Goal: Transaction & Acquisition: Obtain resource

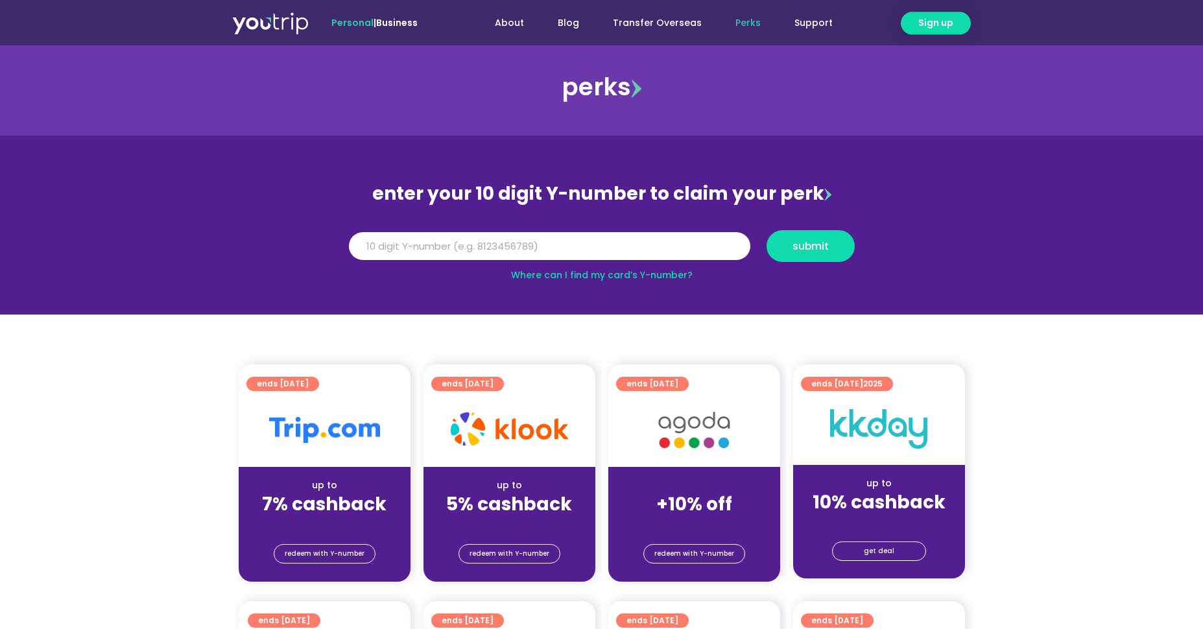
scroll to position [10, 0]
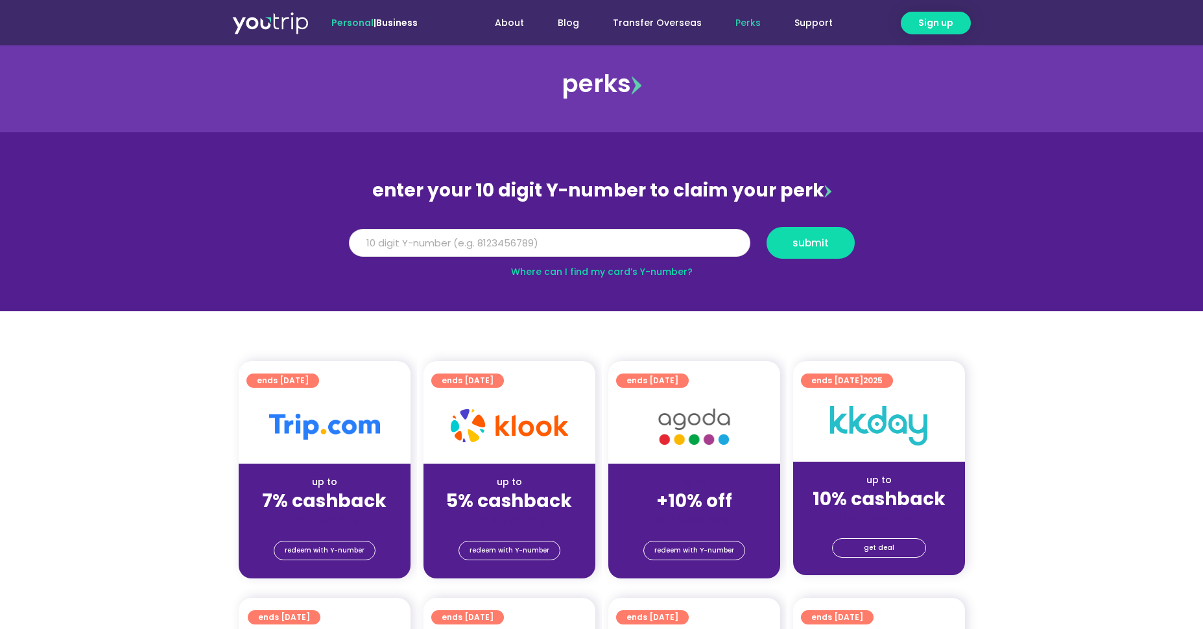
click at [580, 237] on input "Y Number" at bounding box center [549, 243] width 401 height 29
click at [582, 247] on input "Y Number" at bounding box center [549, 243] width 401 height 29
type input "8175153047"
click at [798, 238] on span "submit" at bounding box center [811, 243] width 36 height 10
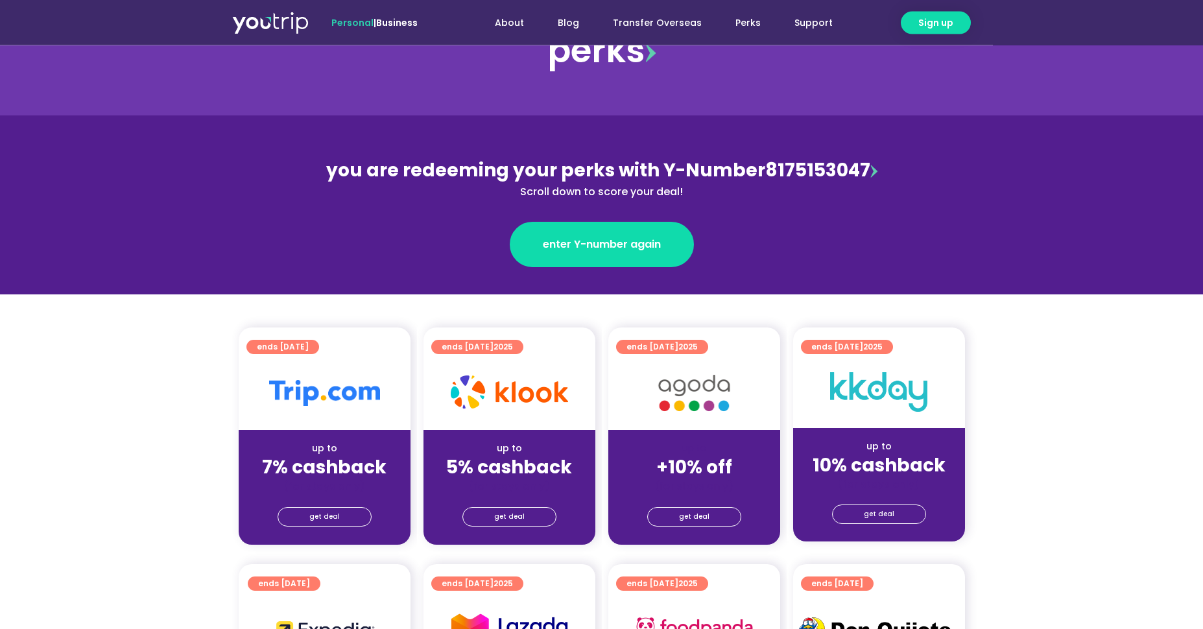
scroll to position [83, 0]
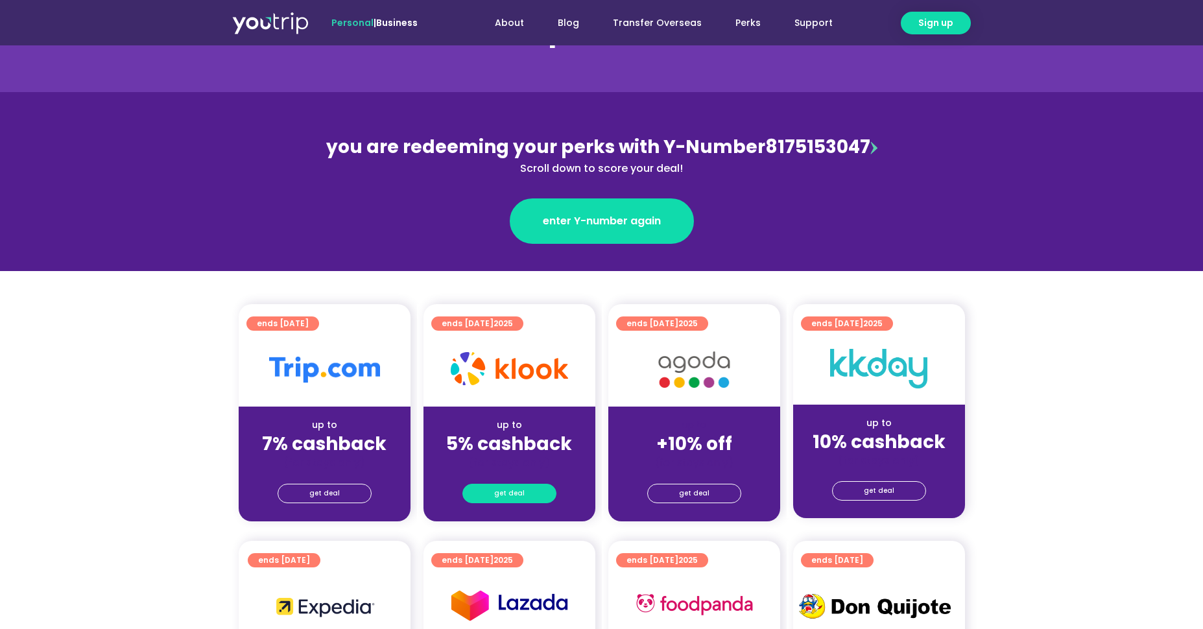
click at [509, 497] on span "get deal" at bounding box center [509, 494] width 30 height 18
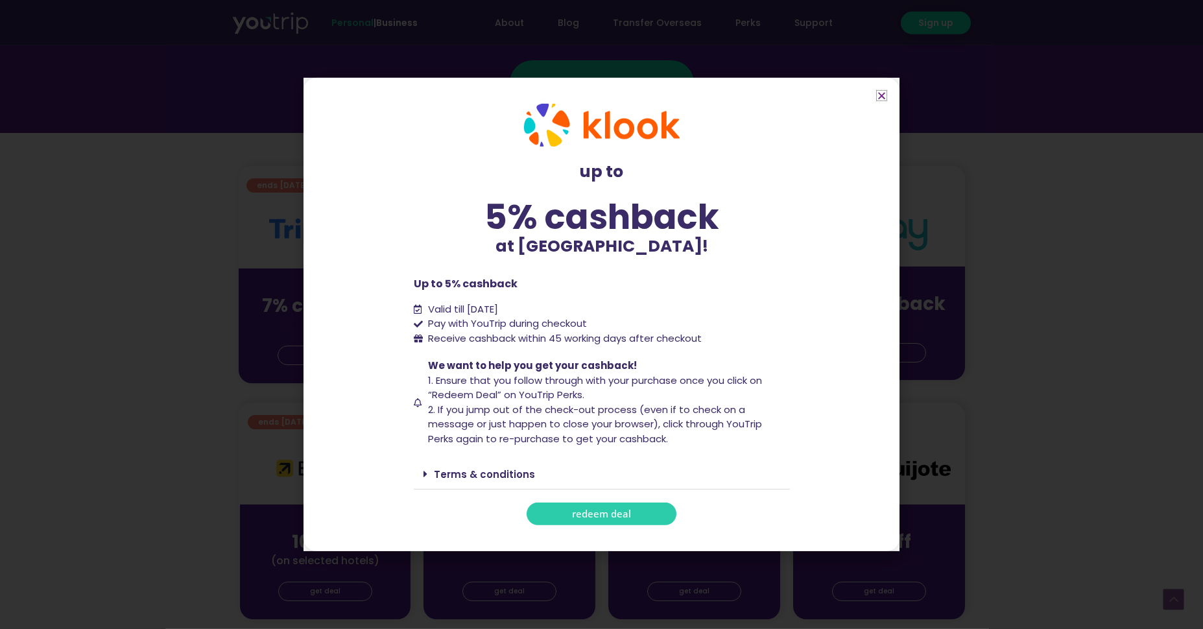
scroll to position [425, 0]
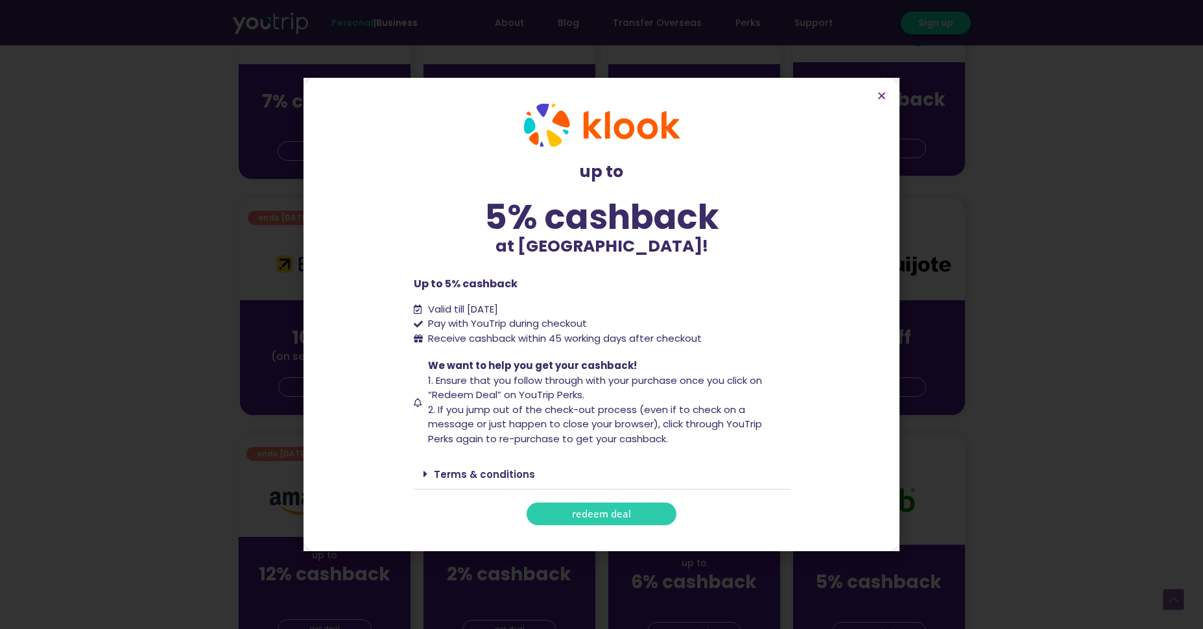
click at [599, 518] on span "redeem deal" at bounding box center [601, 514] width 59 height 10
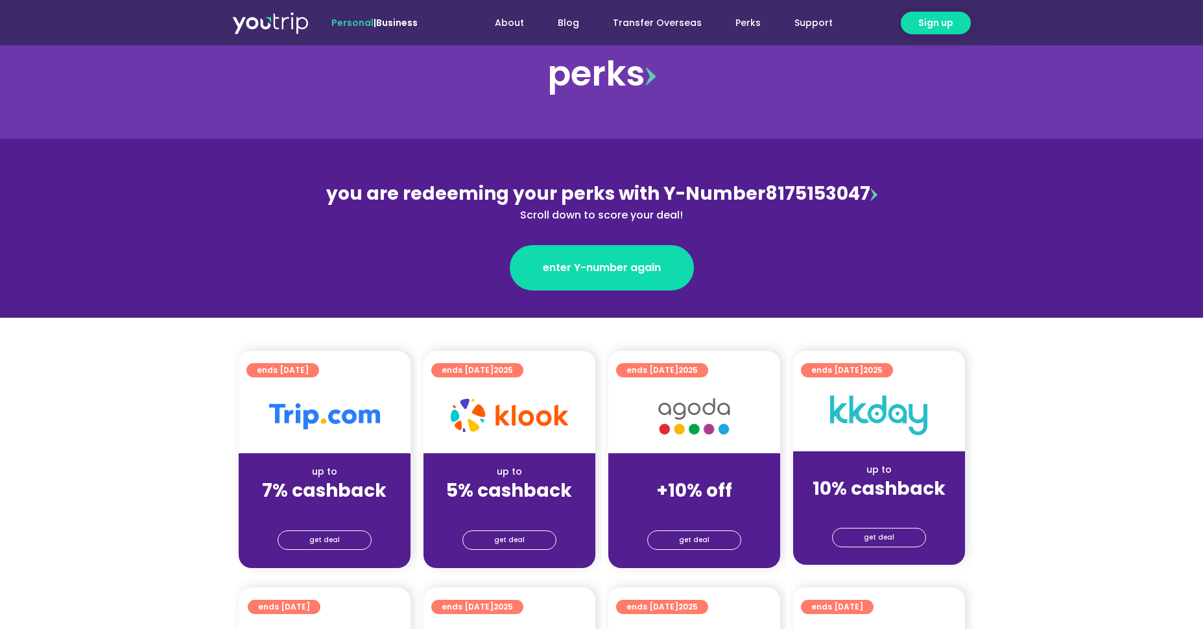
scroll to position [42, 0]
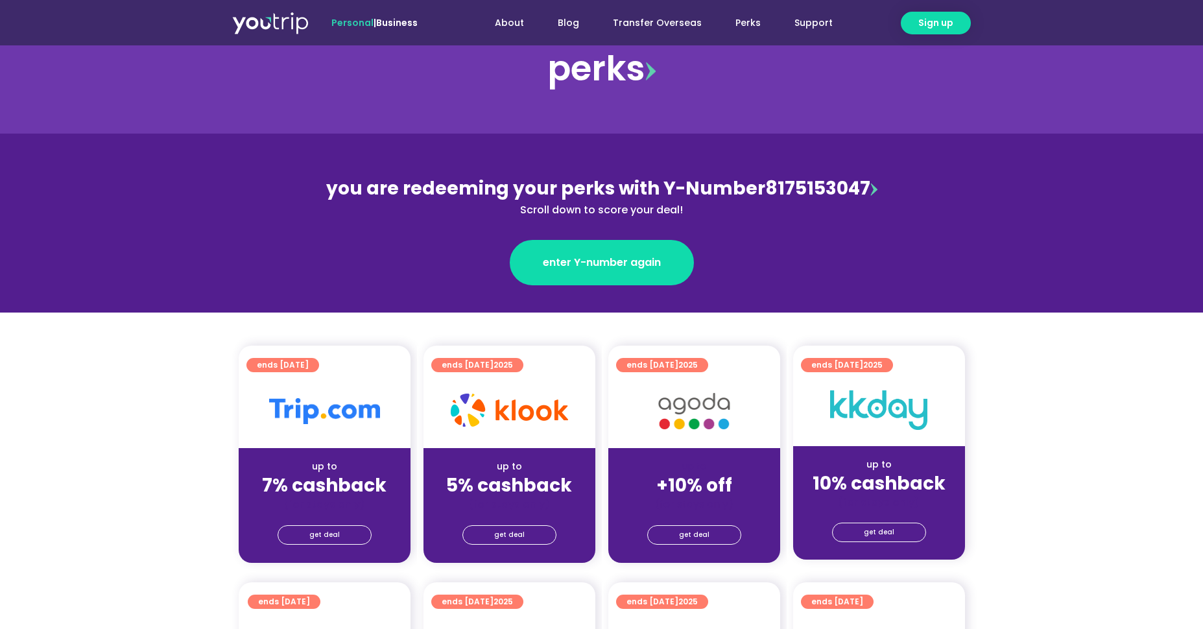
click at [531, 441] on div at bounding box center [510, 411] width 172 height 74
click at [521, 540] on span "get deal" at bounding box center [509, 535] width 30 height 18
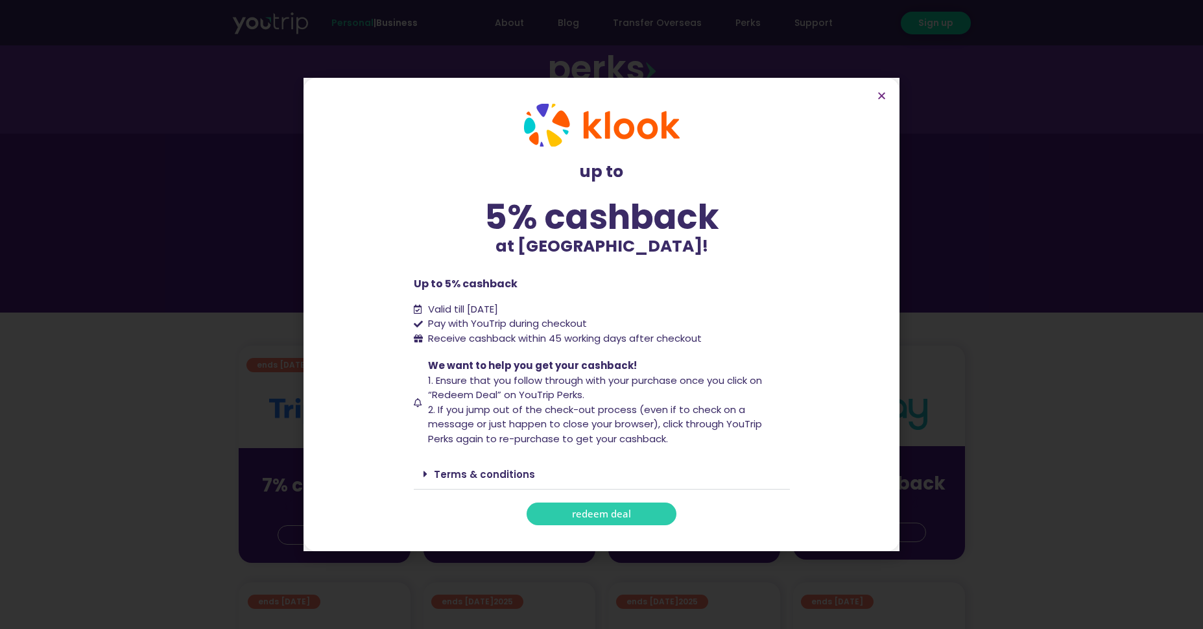
click at [505, 480] on link "Terms & conditions" at bounding box center [484, 475] width 101 height 14
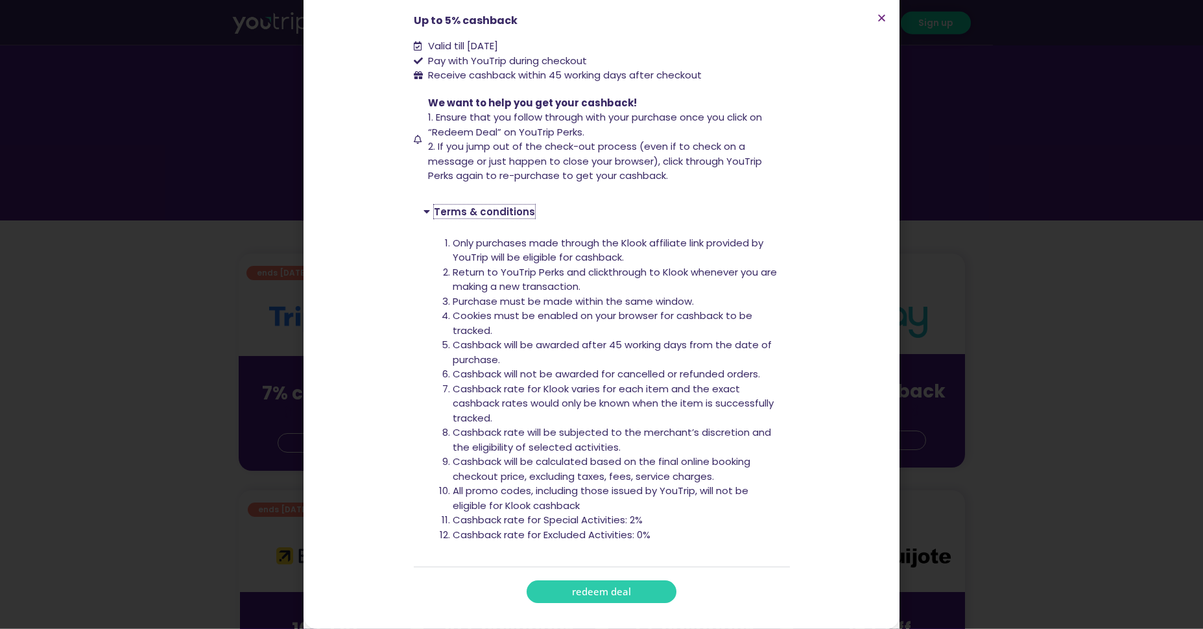
scroll to position [342, 0]
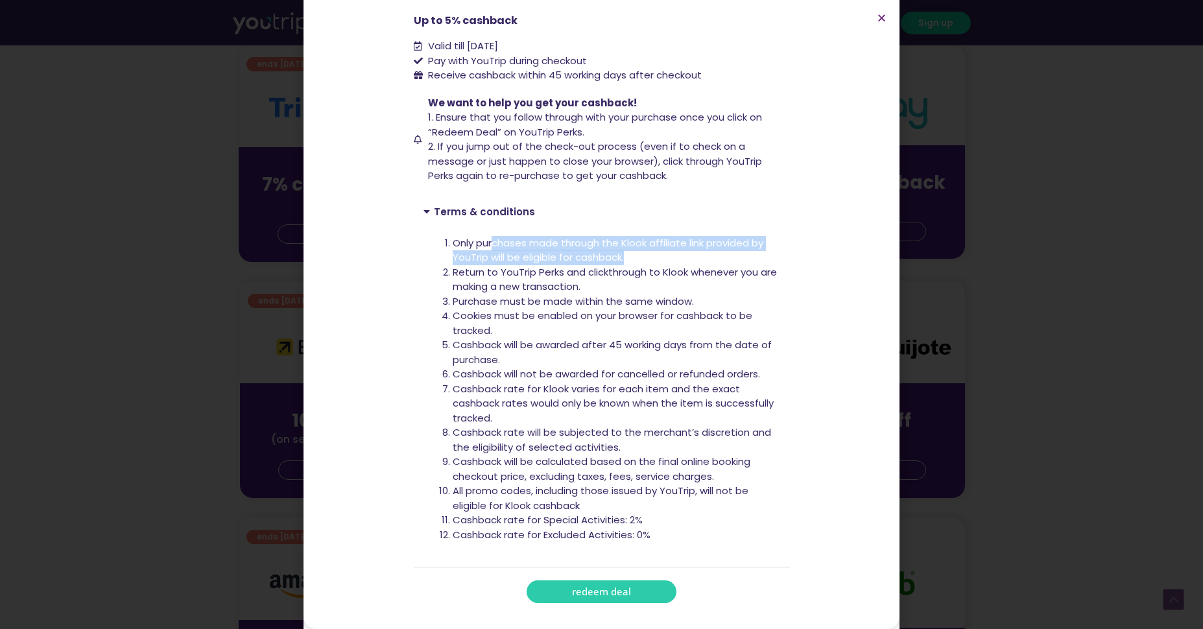
drag, startPoint x: 487, startPoint y: 239, endPoint x: 680, endPoint y: 251, distance: 193.0
click at [680, 251] on li "Only purchases made through the Klook affiliate link provided by YouTrip will b…" at bounding box center [617, 250] width 328 height 29
click at [653, 274] on li "Return to YouTrip Perks and clickthrough to Klook whenever you are making a new…" at bounding box center [617, 279] width 328 height 29
click at [718, 311] on li "Cookies must be enabled on your browser for cashback to be tracked." at bounding box center [617, 323] width 328 height 29
click at [615, 593] on span "redeem deal" at bounding box center [601, 592] width 59 height 10
